Goal: Transaction & Acquisition: Download file/media

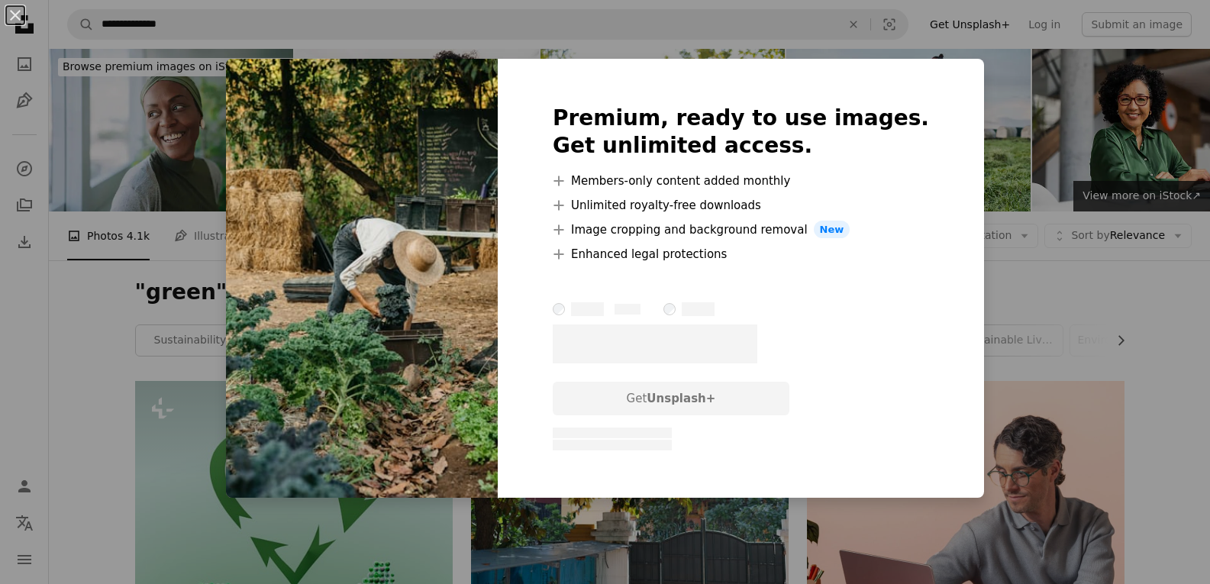
scroll to position [9136, 0]
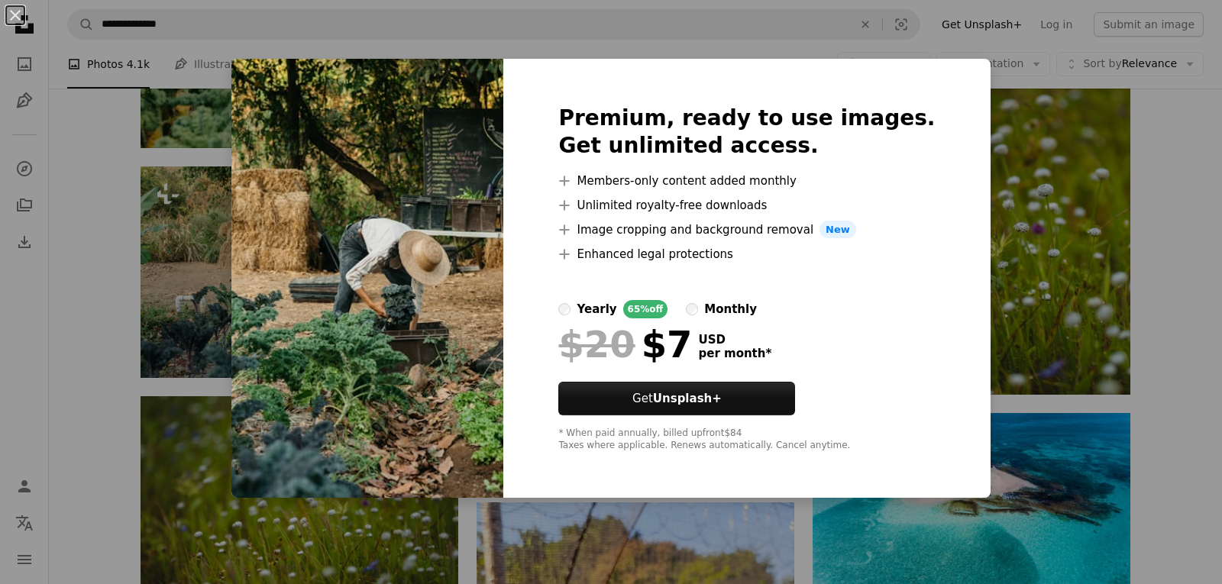
click at [1019, 179] on div "An X shape Premium, ready to use images. Get unlimited access. A plus sign Memb…" at bounding box center [611, 292] width 1222 height 584
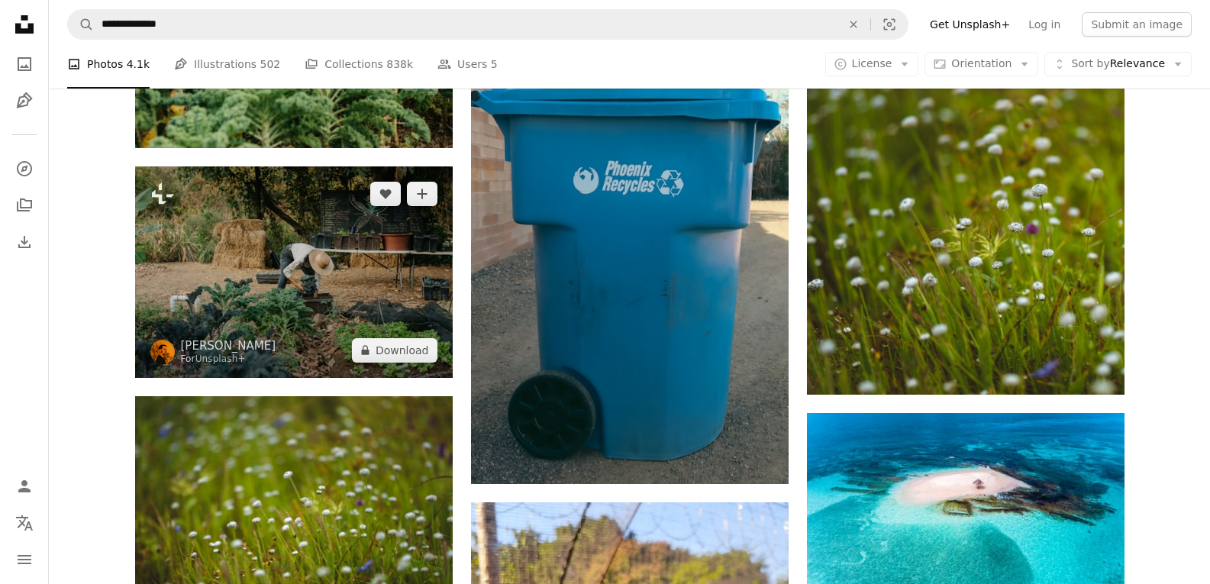
click at [283, 295] on img at bounding box center [294, 271] width 318 height 211
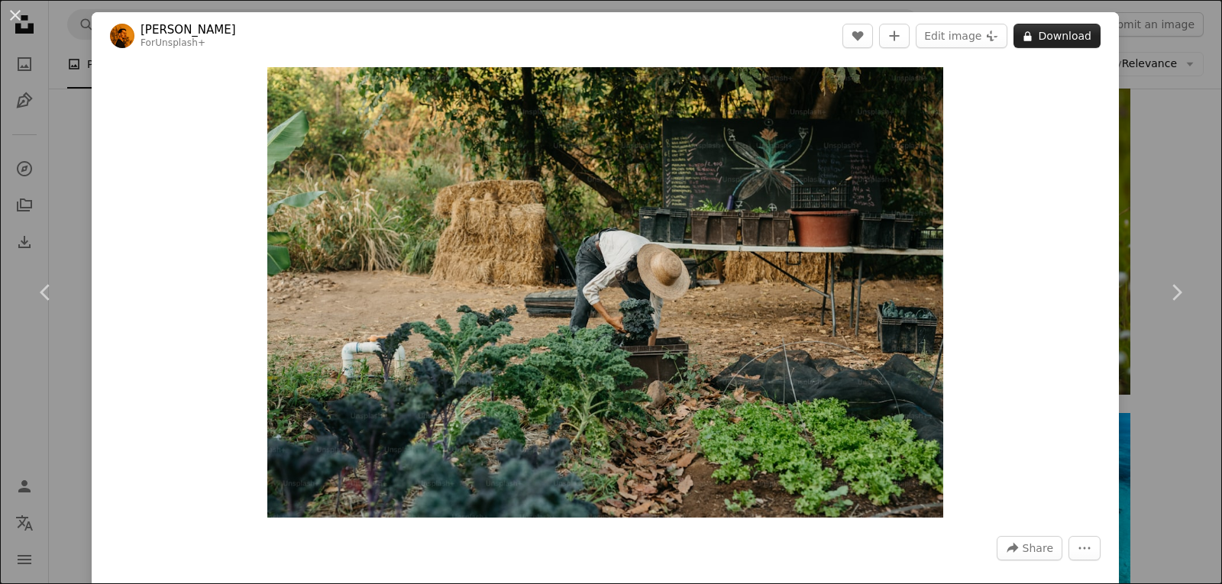
click at [1046, 34] on button "A lock Download" at bounding box center [1056, 36] width 87 height 24
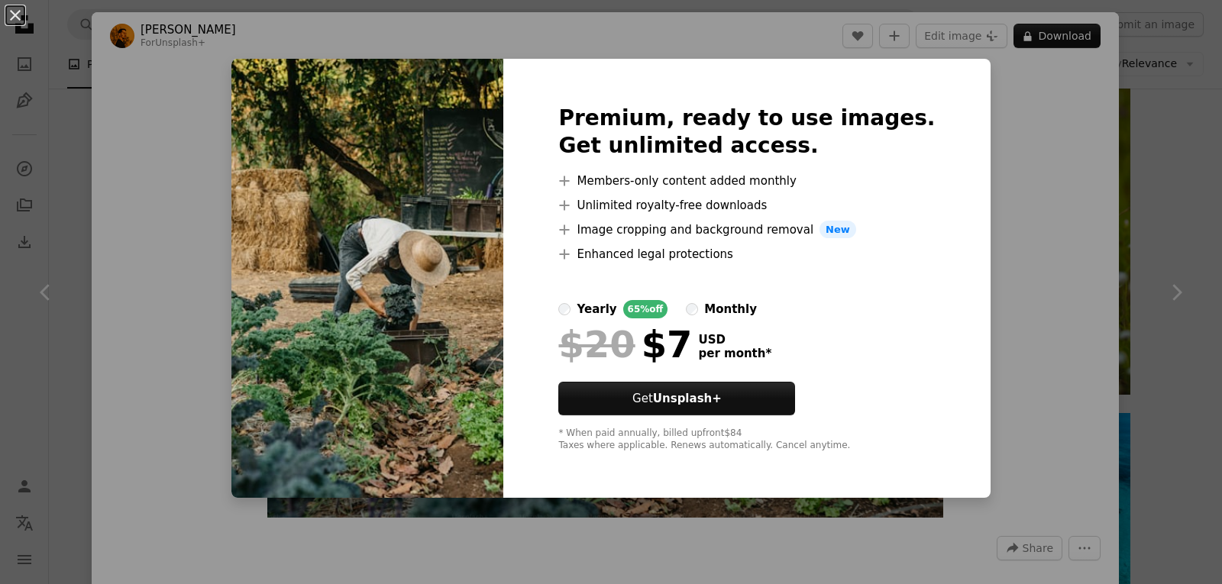
click at [710, 315] on label "monthly" at bounding box center [721, 309] width 71 height 18
click at [616, 303] on div "yearly" at bounding box center [596, 309] width 40 height 18
click at [1023, 192] on div "An X shape Premium, ready to use images. Get unlimited access. A plus sign Memb…" at bounding box center [611, 292] width 1222 height 584
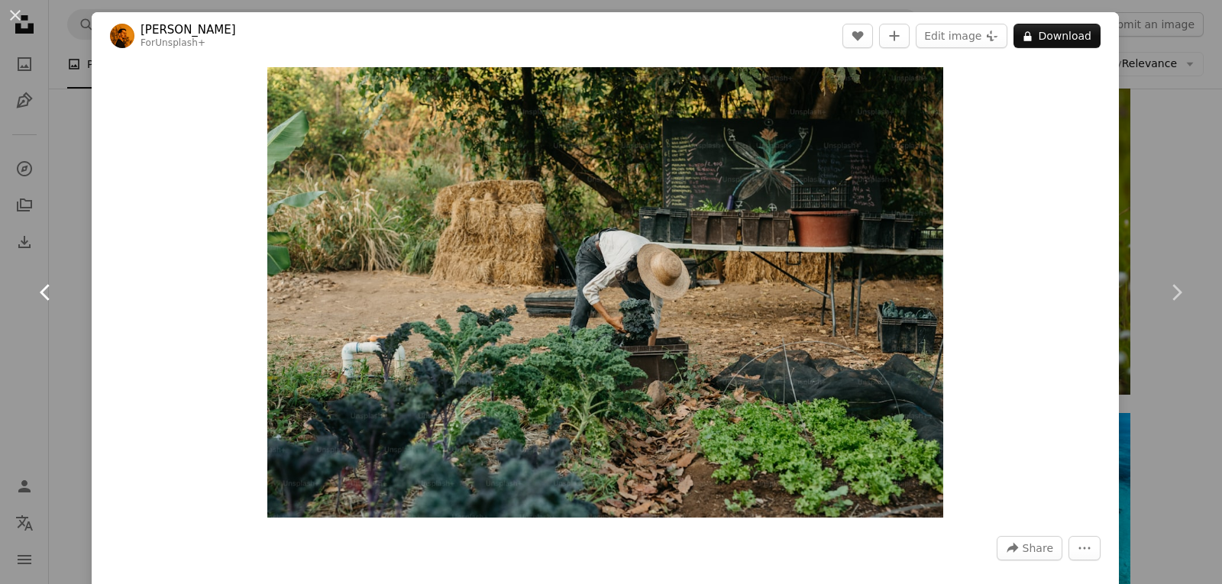
click at [29, 233] on link "Chevron left" at bounding box center [46, 292] width 92 height 147
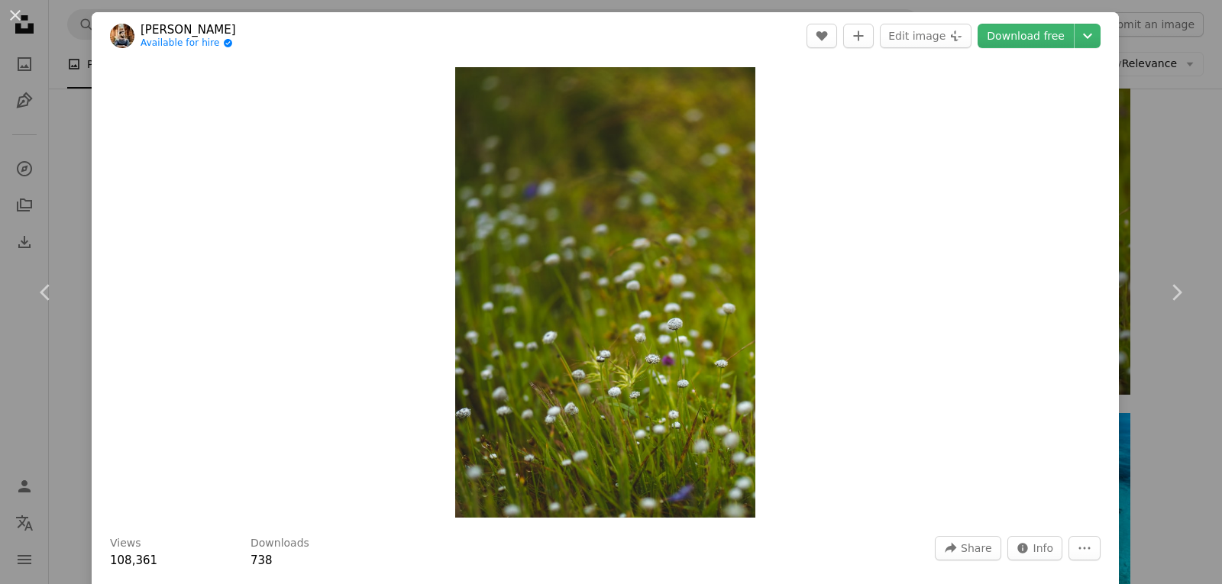
click at [1119, 155] on div "An X shape Chevron left Chevron right [PERSON_NAME] Available for hire A checkm…" at bounding box center [611, 292] width 1222 height 584
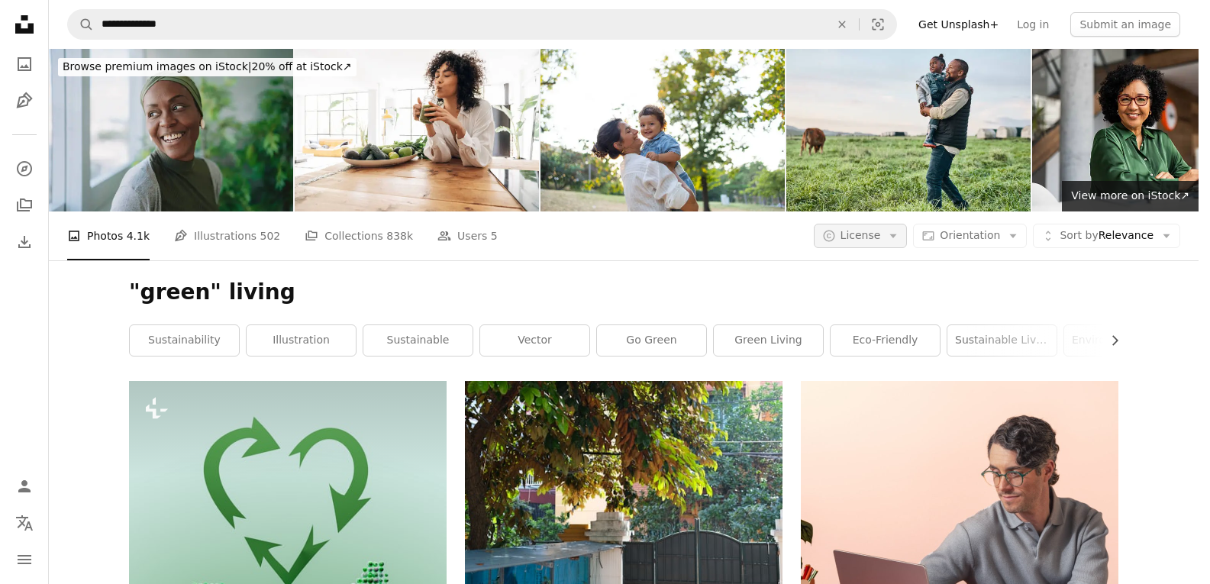
scroll to position [1070, 0]
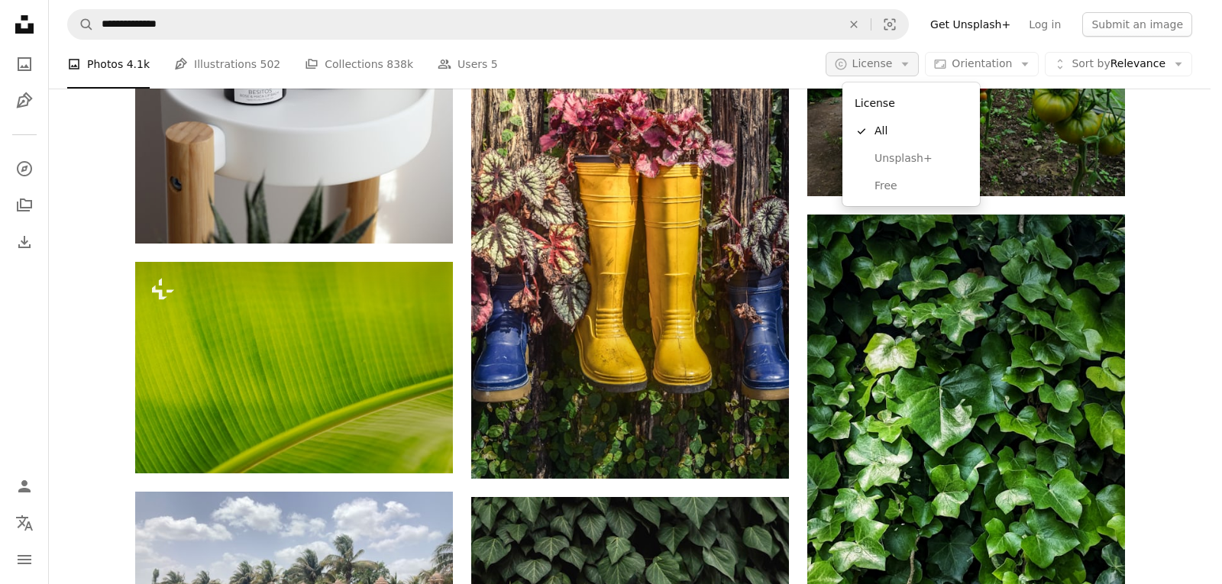
click at [892, 62] on span "License" at bounding box center [872, 63] width 40 height 12
click at [900, 179] on span "Free" at bounding box center [920, 186] width 93 height 15
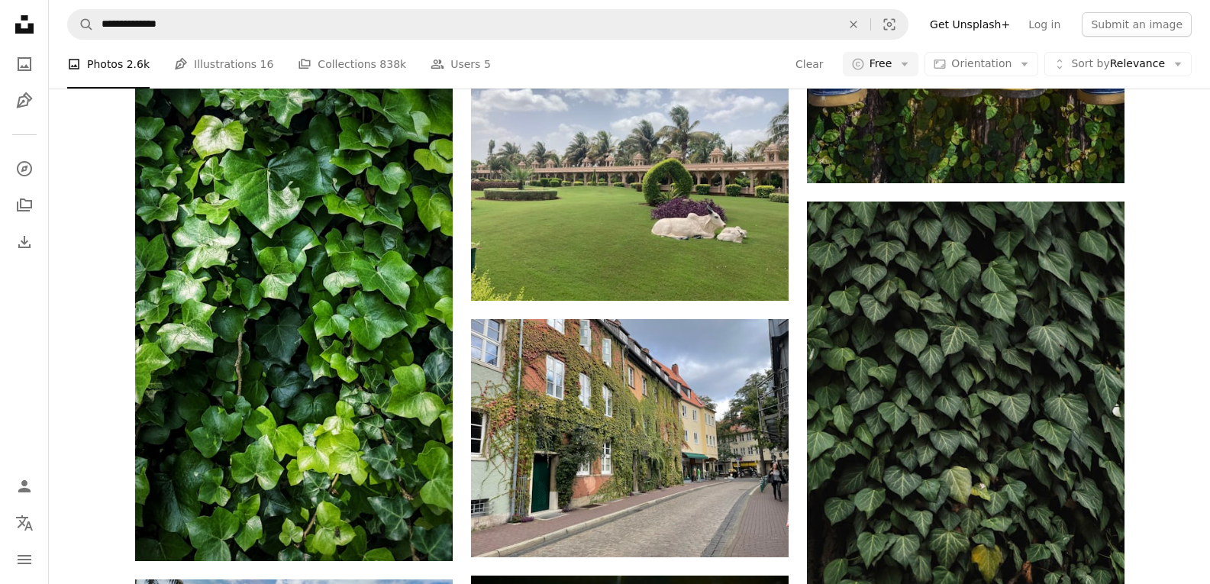
scroll to position [14620, 0]
